Goal: Task Accomplishment & Management: Manage account settings

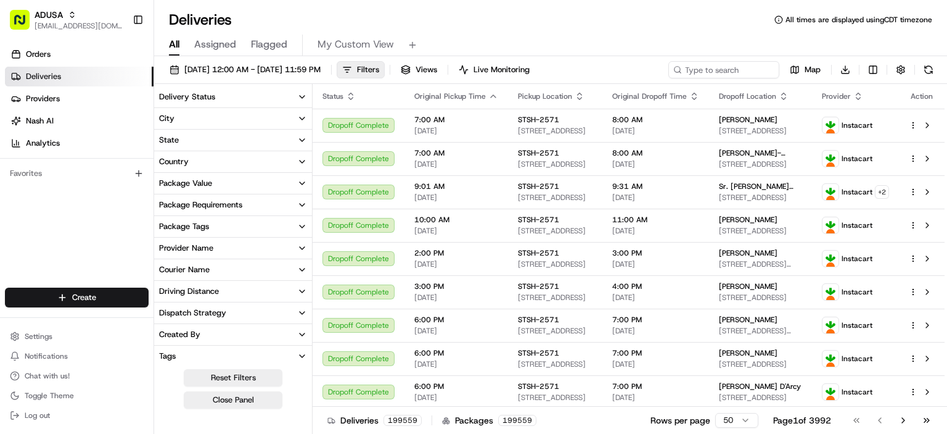
click at [403, 17] on div "Deliveries All times are displayed using CDT timezone" at bounding box center [550, 20] width 793 height 20
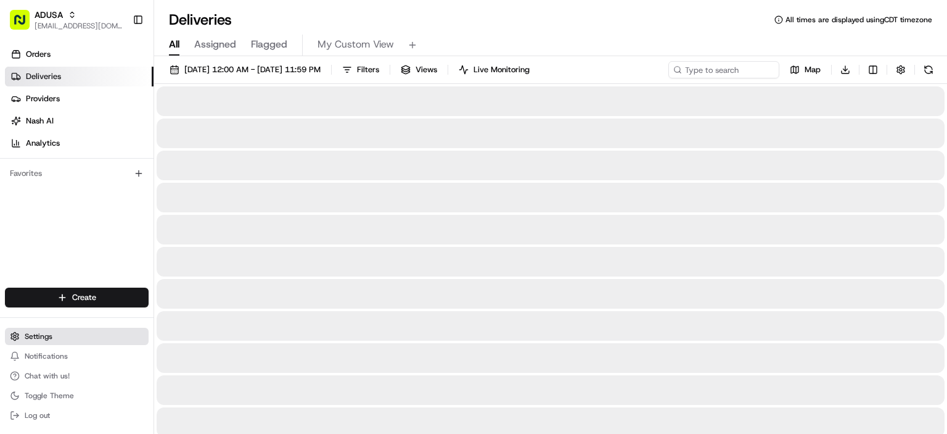
click at [39, 342] on button "Settings" at bounding box center [77, 335] width 144 height 17
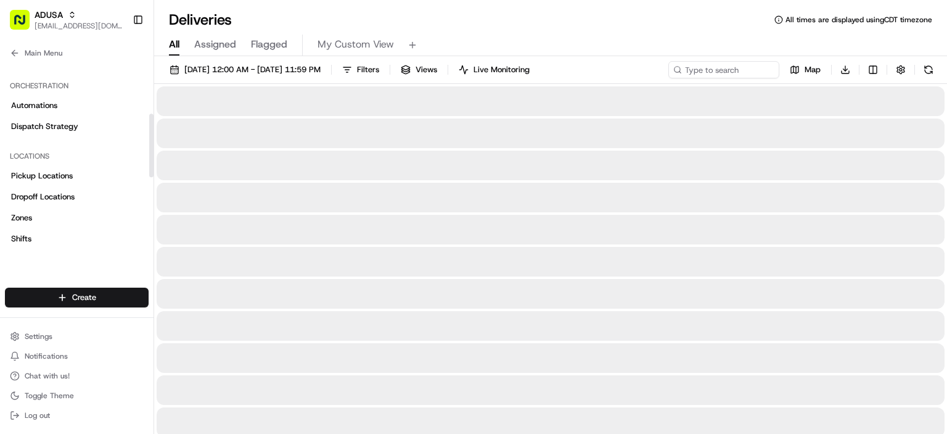
scroll to position [150, 0]
click at [69, 125] on span "Dispatch Strategy" at bounding box center [44, 128] width 67 height 11
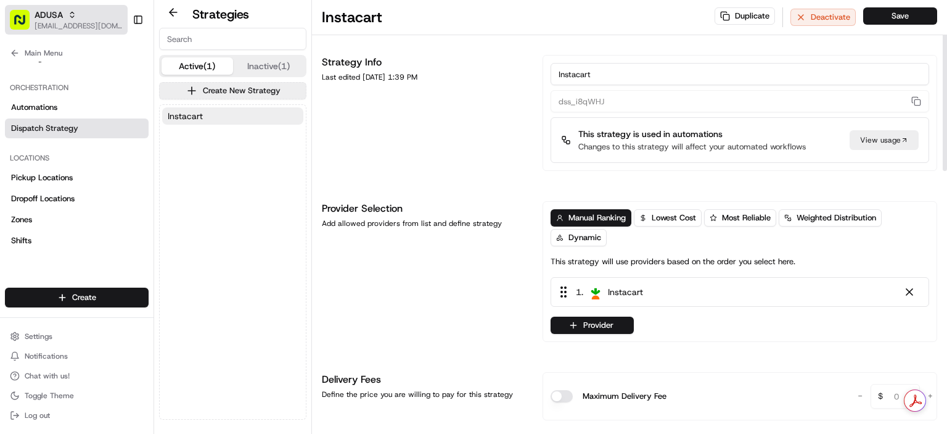
click at [84, 18] on div "ADUSA" at bounding box center [79, 15] width 88 height 12
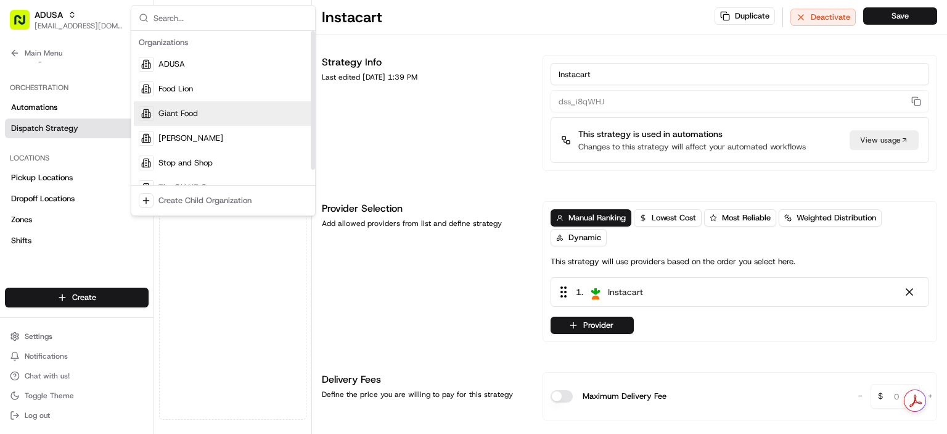
click at [193, 111] on span "Giant Food" at bounding box center [178, 113] width 39 height 11
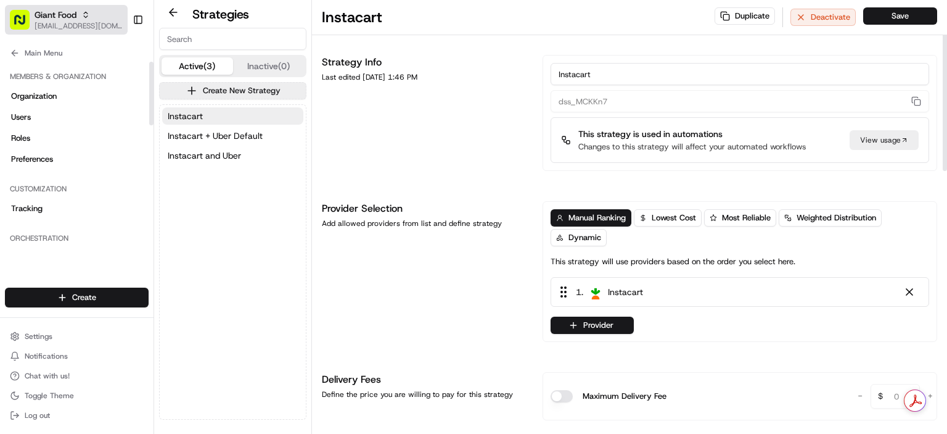
click at [72, 20] on span "Giant Food" at bounding box center [56, 15] width 42 height 12
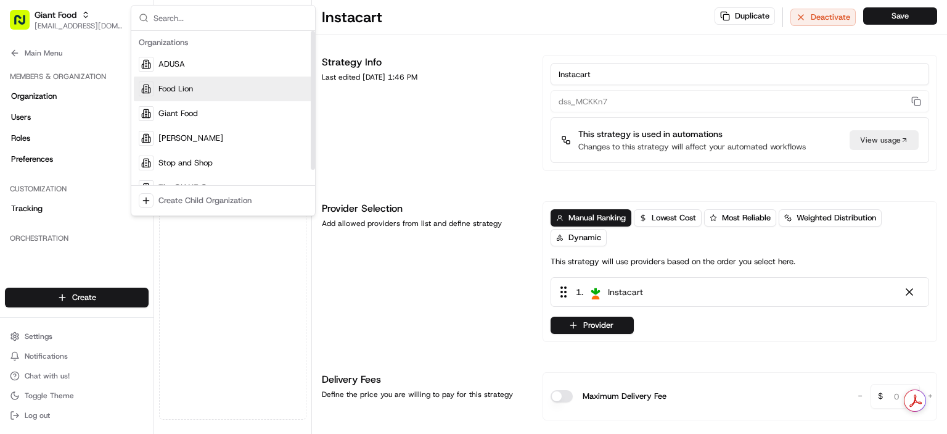
scroll to position [17, 0]
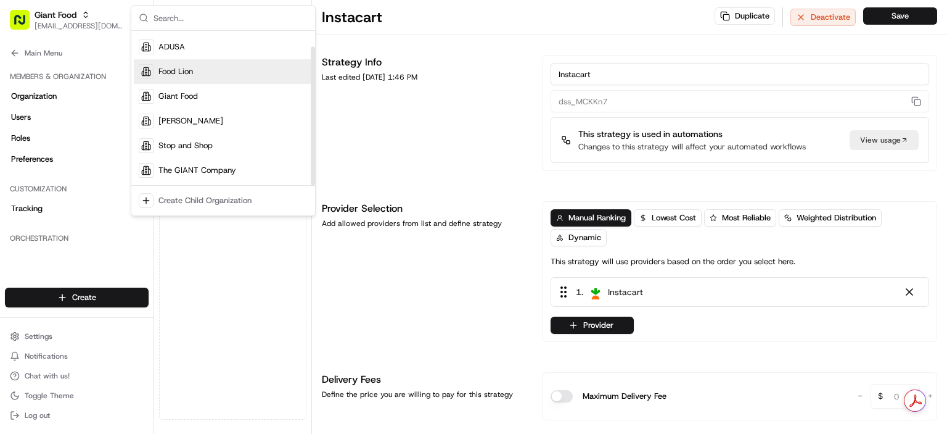
click at [192, 76] on div "Food Lion" at bounding box center [223, 71] width 179 height 25
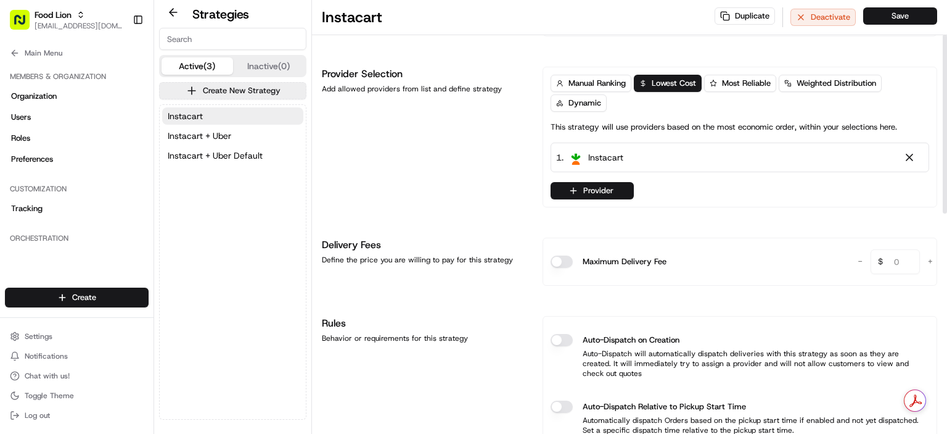
scroll to position [0, 0]
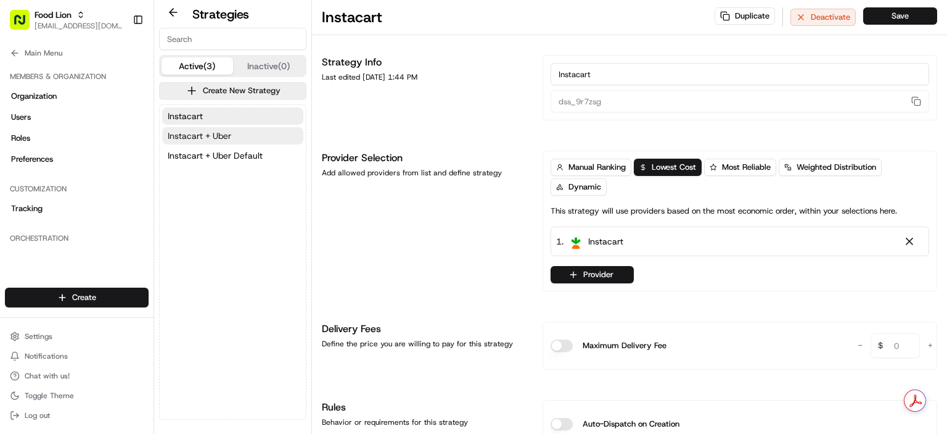
click at [194, 133] on span "Instacart + Uber" at bounding box center [200, 136] width 64 height 12
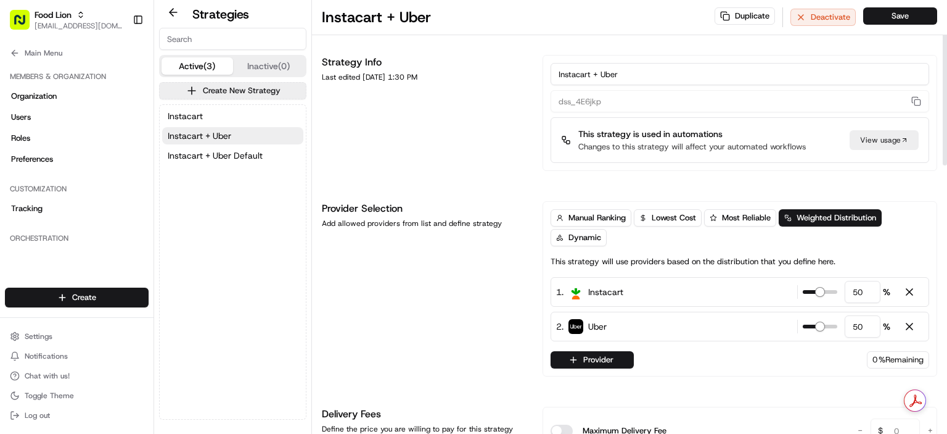
click at [701, 269] on div "Manual Ranking Lowest Cost Most Reliable Weighted Distribution Dynamic This str…" at bounding box center [740, 288] width 379 height 159
click at [200, 152] on span "Instacart + Uber Default" at bounding box center [215, 155] width 95 height 12
click at [197, 130] on span "Instacart + Uber" at bounding box center [200, 136] width 64 height 12
click at [229, 160] on span "Instacart + Uber Default" at bounding box center [215, 155] width 95 height 12
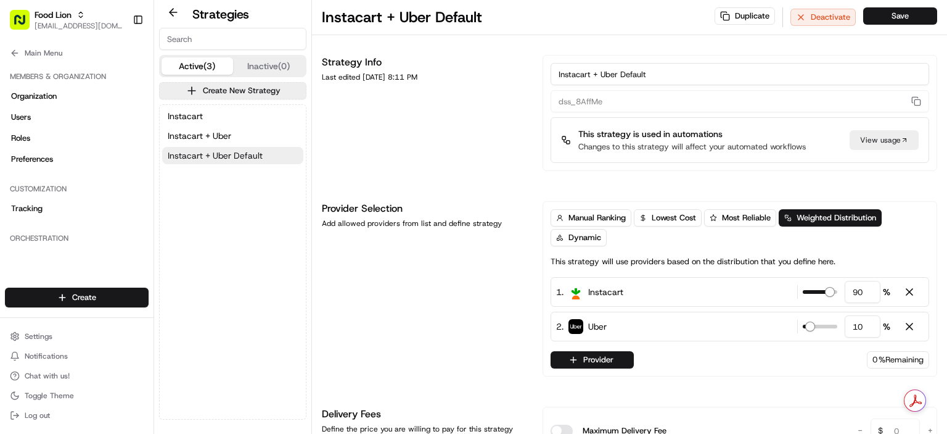
click at [229, 160] on span "Instacart + Uber Default" at bounding box center [215, 155] width 95 height 12
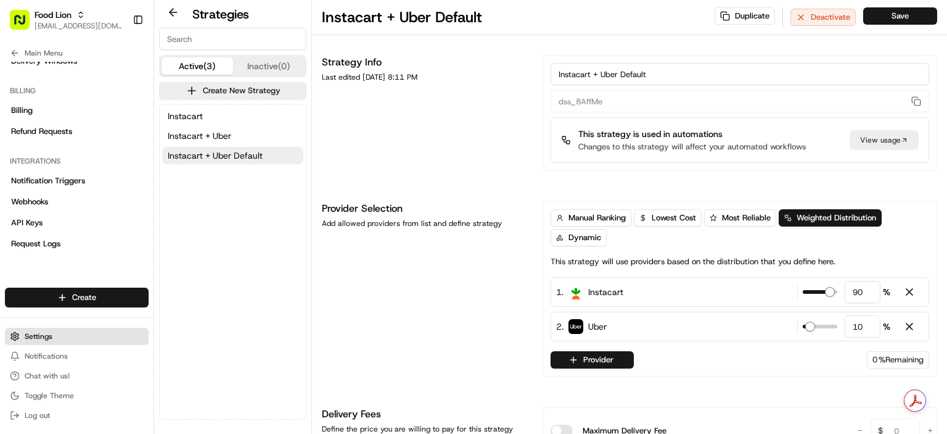
click at [30, 337] on span "Settings" at bounding box center [39, 336] width 28 height 10
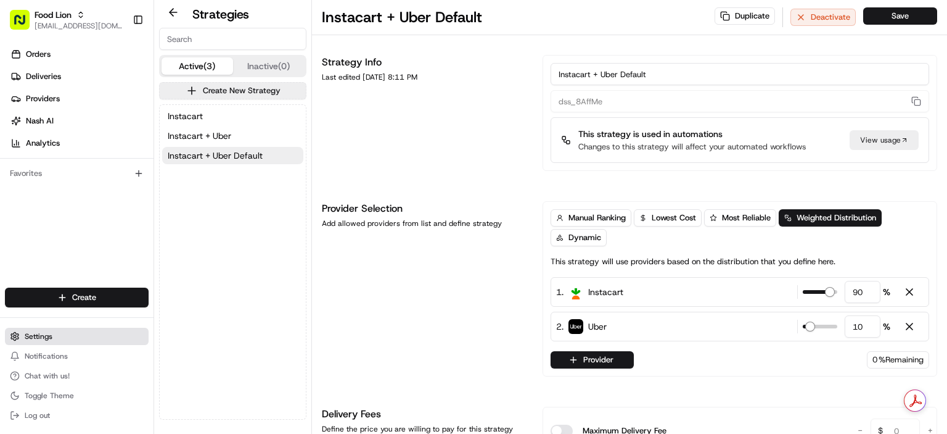
click at [41, 336] on span "Settings" at bounding box center [39, 336] width 28 height 10
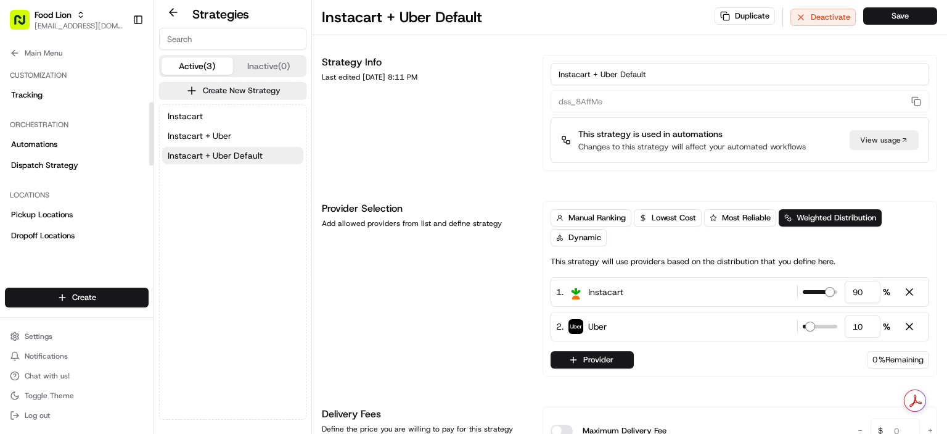
scroll to position [113, 0]
click at [57, 144] on span "Automations" at bounding box center [34, 144] width 46 height 11
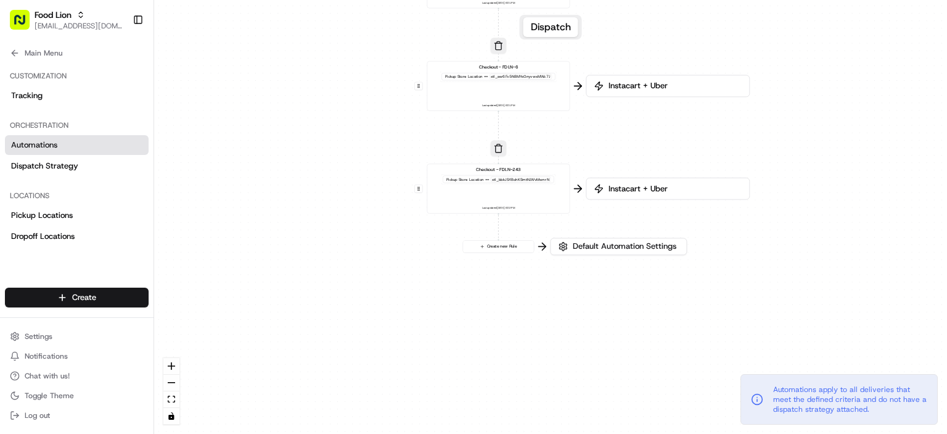
drag, startPoint x: 777, startPoint y: 367, endPoint x: 766, endPoint y: 160, distance: 206.9
click at [766, 160] on div "0 0 0 0 0 Order / Delivery Received Eligibility - FDLN-6 Dropoff Zip in 28081,2…" at bounding box center [550, 217] width 793 height 434
click at [606, 248] on span "Default Automation Settings" at bounding box center [624, 247] width 109 height 11
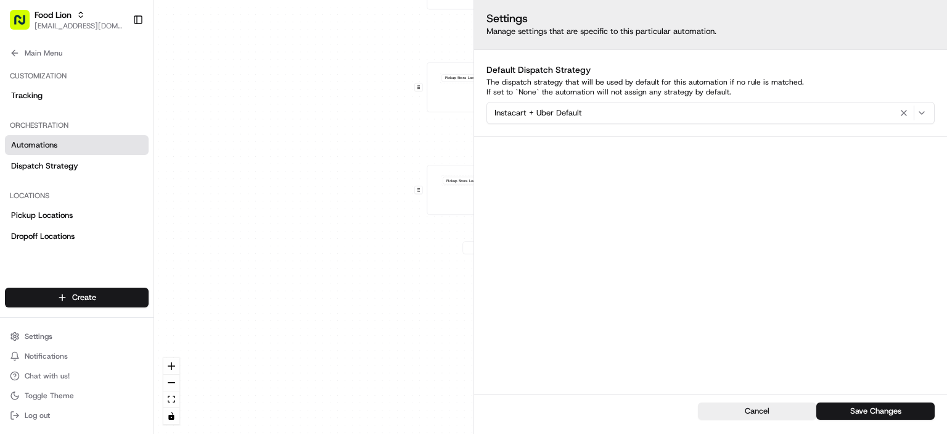
click at [323, 229] on div "0 0 0 0 0 Order / Delivery Received Eligibility - FDLN-6 Dropoff Zip in 28081,2…" at bounding box center [550, 217] width 793 height 434
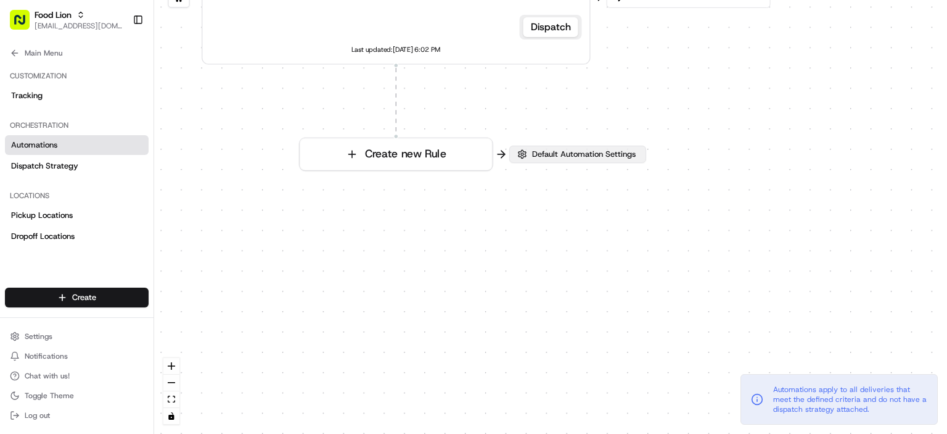
click at [576, 158] on span "Default Automation Settings" at bounding box center [584, 154] width 109 height 11
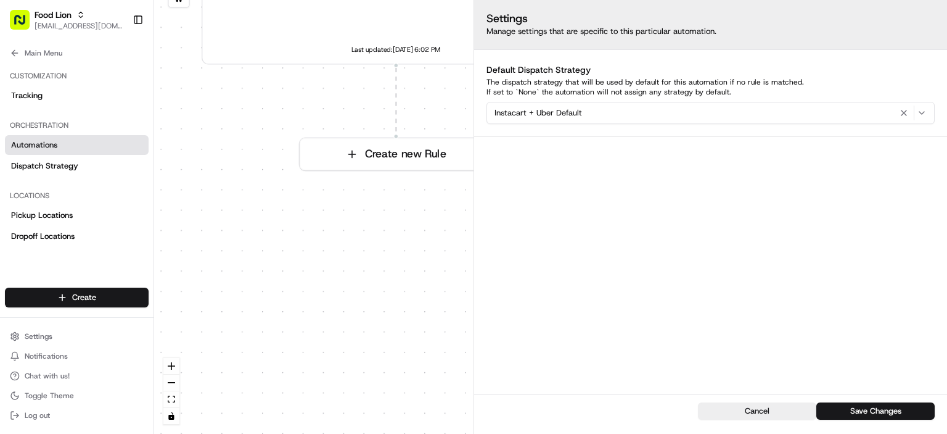
click at [387, 273] on div "0 0 0 0 0 Order / Delivery Received Eligibility - FDLN-6 Dropoff Zip in 28081,2…" at bounding box center [550, 217] width 793 height 434
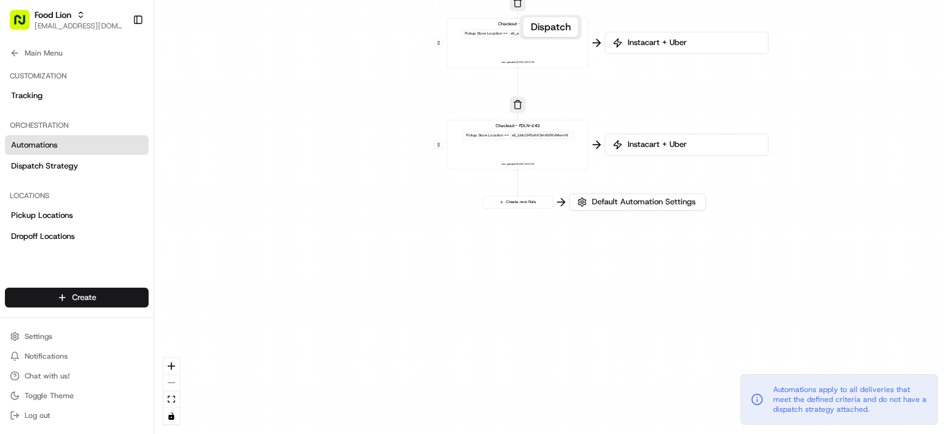
click at [241, 124] on div "0 0 0 0 0 Order / Delivery Received Eligibility - FDLN-6 Dropoff Zip in 28081,2…" at bounding box center [550, 217] width 793 height 434
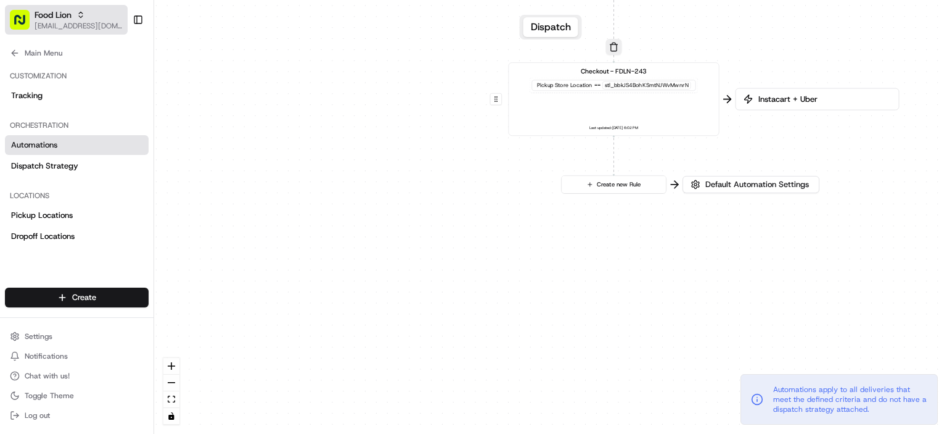
click at [78, 17] on icon "button" at bounding box center [80, 14] width 9 height 9
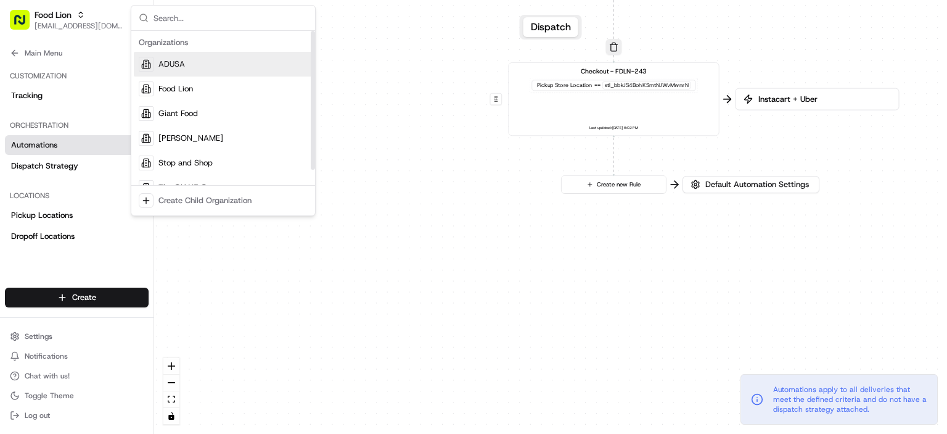
click at [173, 62] on span "ADUSA" at bounding box center [172, 64] width 27 height 11
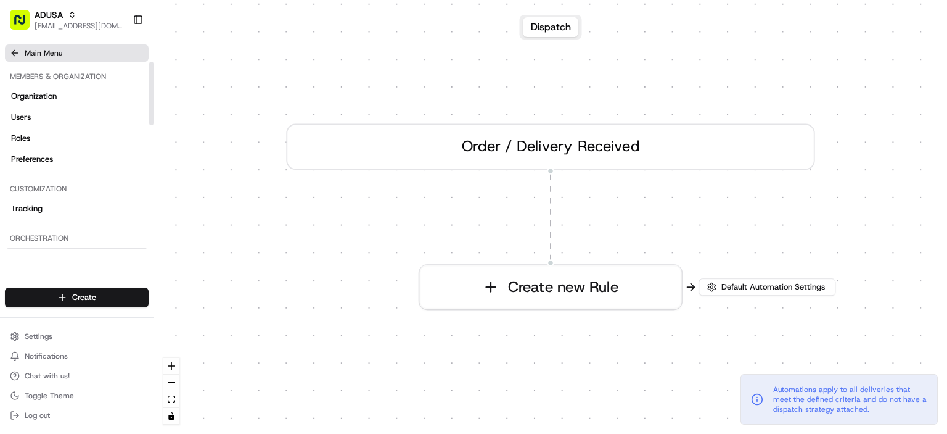
click at [14, 57] on icon at bounding box center [15, 53] width 10 height 10
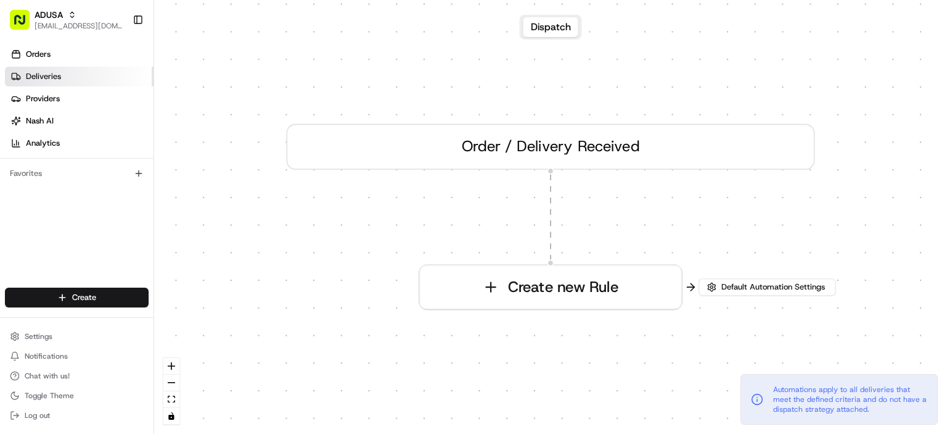
click at [47, 75] on span "Deliveries" at bounding box center [43, 76] width 35 height 11
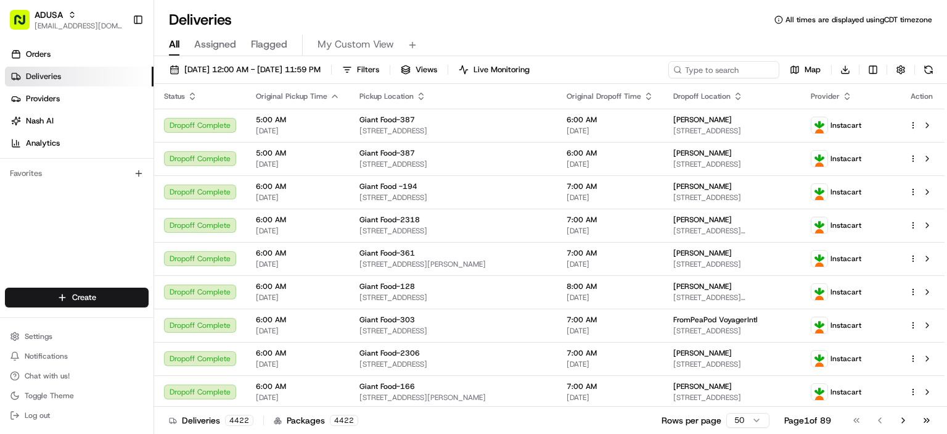
click at [664, 22] on div "Deliveries All times are displayed using CDT timezone" at bounding box center [550, 20] width 793 height 20
click at [692, 27] on div "Deliveries All times are displayed using CDT timezone" at bounding box center [550, 20] width 793 height 20
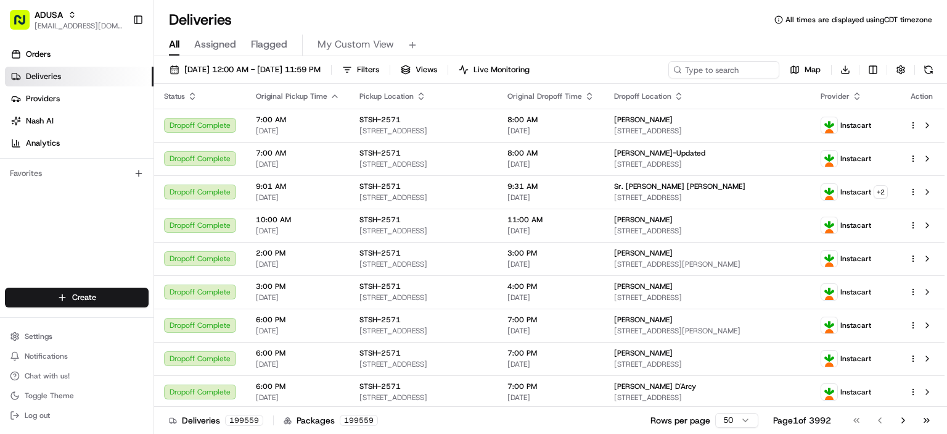
click at [564, 27] on div "Deliveries All times are displayed using CDT timezone" at bounding box center [550, 20] width 793 height 20
click at [676, 25] on div "Deliveries All times are displayed using CDT timezone" at bounding box center [550, 20] width 793 height 20
click at [656, 25] on div "Deliveries All times are displayed using CDT timezone" at bounding box center [550, 20] width 793 height 20
